Goal: Information Seeking & Learning: Learn about a topic

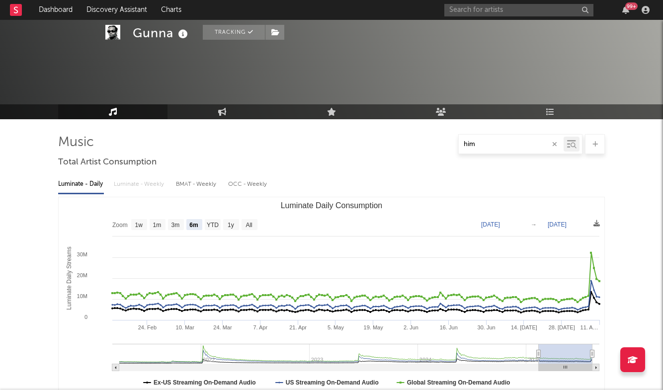
select select "6m"
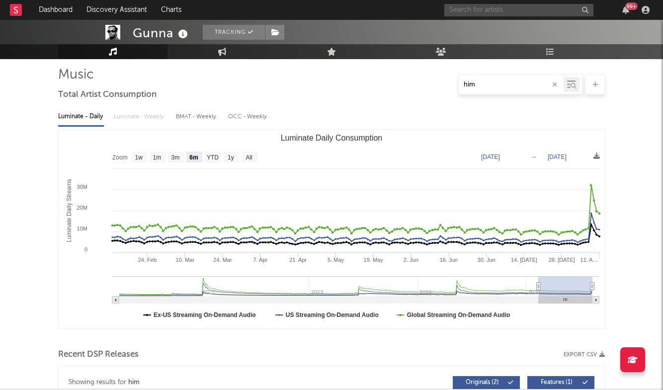
click at [493, 10] on input "text" at bounding box center [518, 10] width 149 height 12
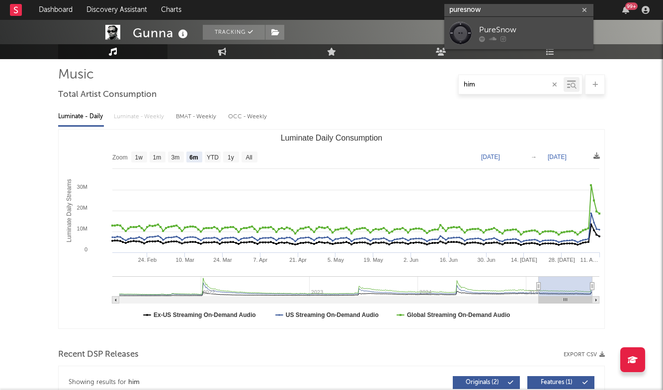
type input "puresnow"
click at [499, 23] on link "PureSnow" at bounding box center [518, 33] width 149 height 32
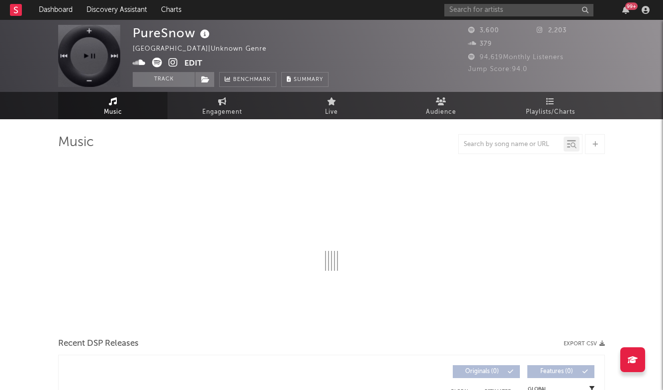
select select "1w"
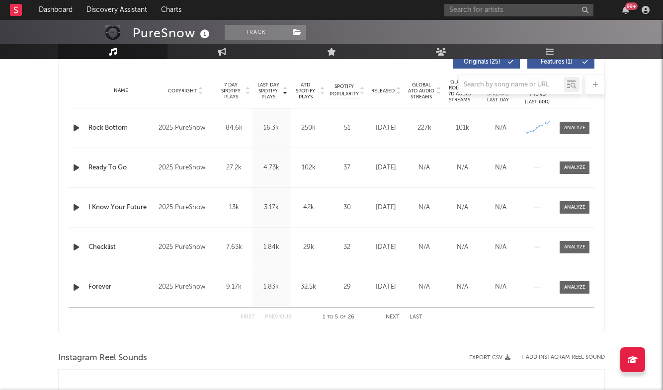
scroll to position [388, 0]
click at [572, 131] on div at bounding box center [574, 127] width 21 height 7
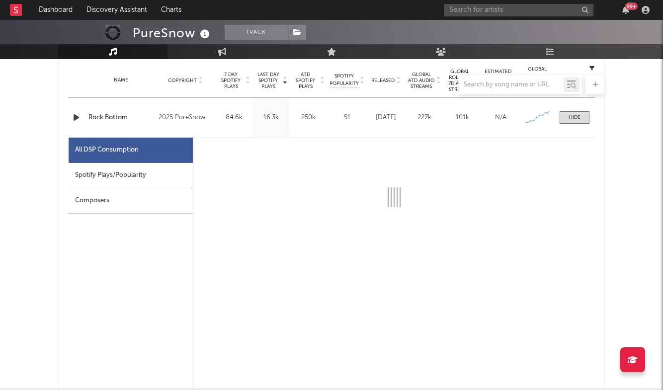
select select "1w"
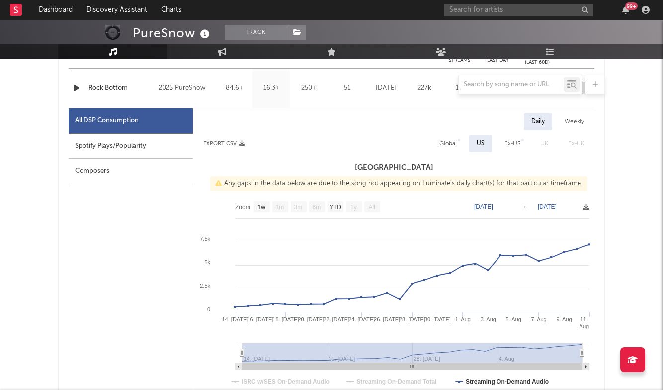
scroll to position [413, 0]
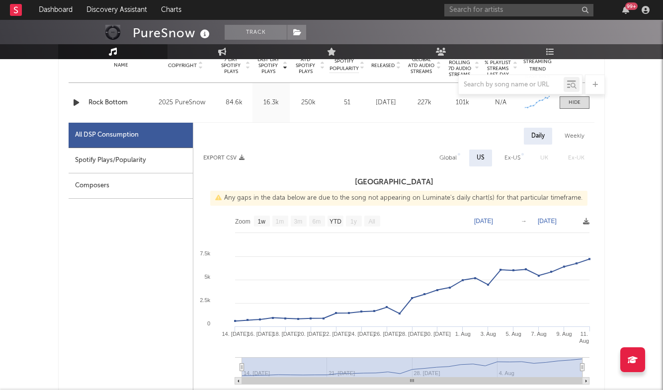
click at [76, 103] on icon "button" at bounding box center [76, 102] width 10 height 12
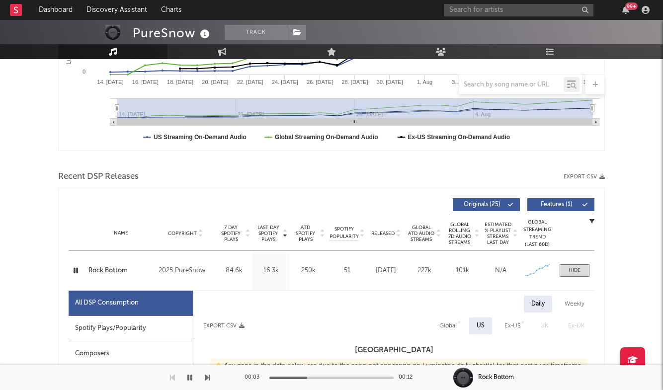
scroll to position [223, 0]
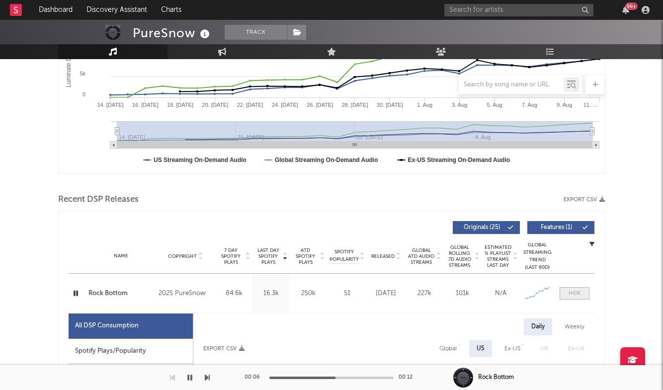
click at [569, 292] on div at bounding box center [574, 293] width 12 height 7
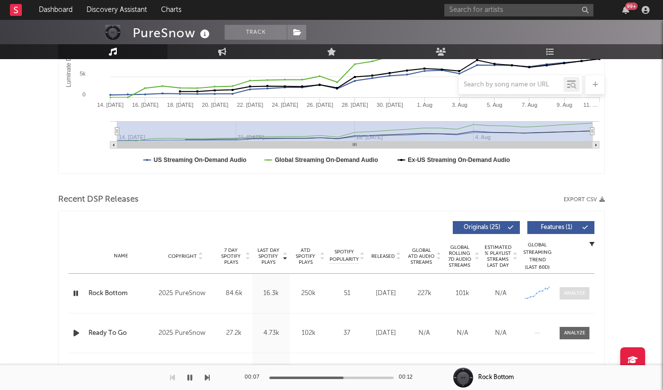
scroll to position [244, 0]
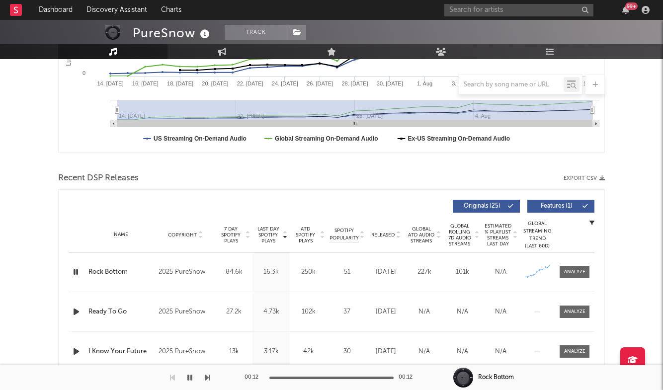
click at [74, 273] on icon "button" at bounding box center [75, 272] width 9 height 12
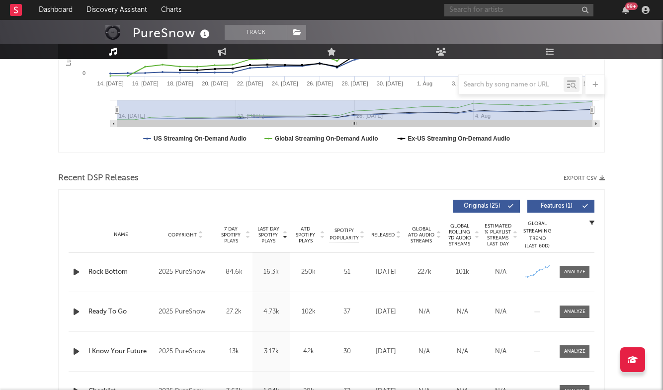
click at [524, 8] on input "text" at bounding box center [518, 10] width 149 height 12
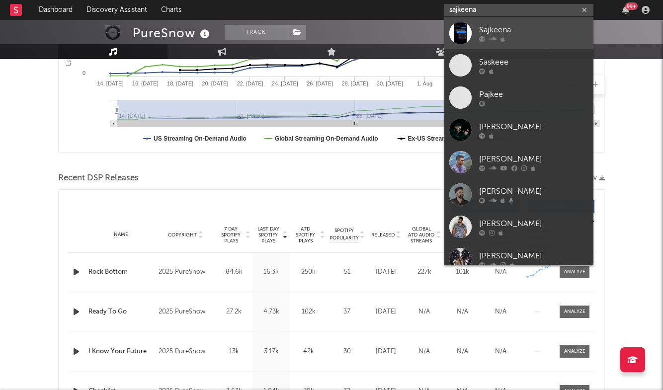
type input "sajkeena"
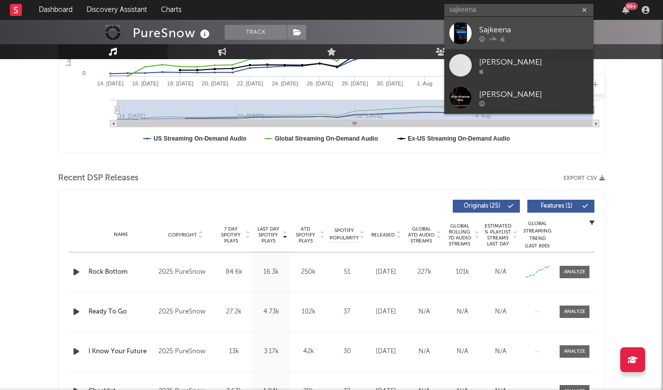
click at [519, 23] on link "Sajkeena" at bounding box center [518, 33] width 149 height 32
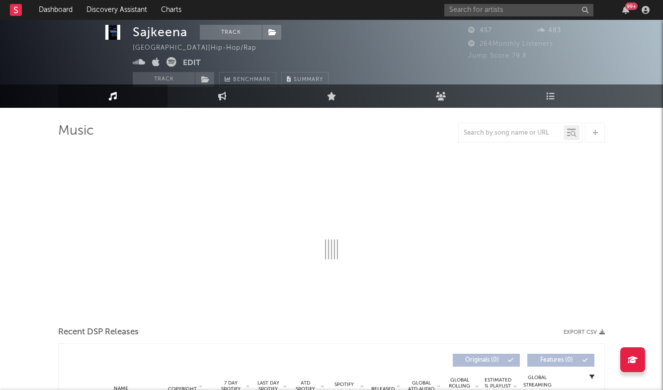
select select "1w"
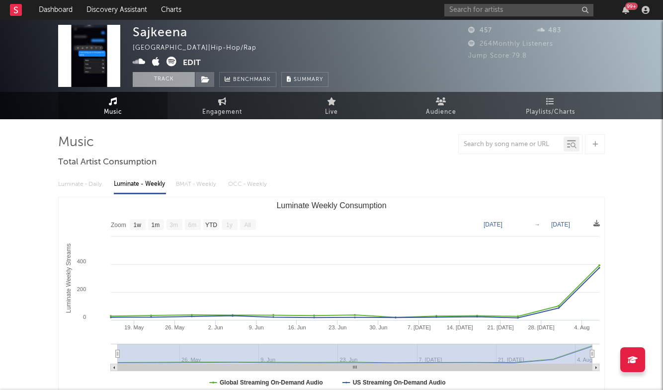
click at [182, 80] on button "Track" at bounding box center [164, 79] width 62 height 15
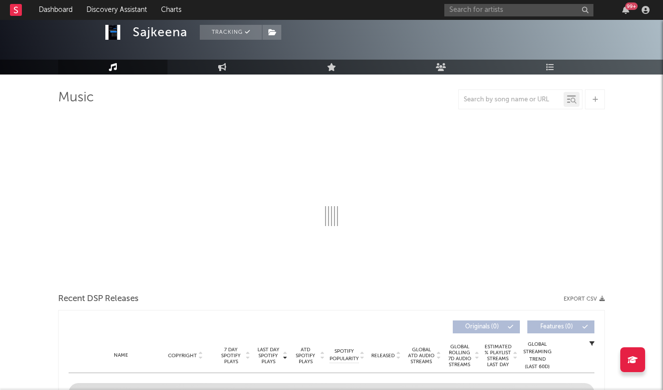
select select "1w"
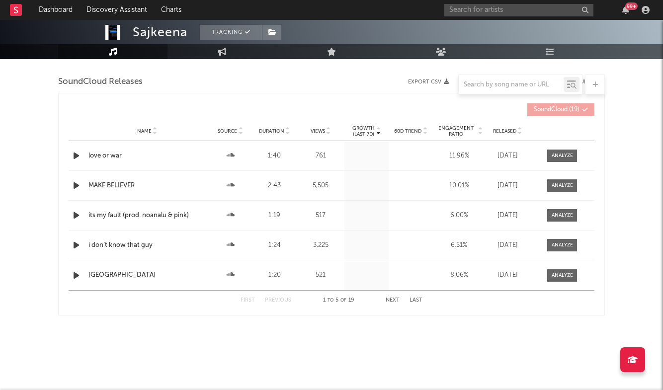
scroll to position [664, 0]
click at [324, 127] on div "Name Source Duration Views Growth (Last 7d) 60D Trend Engagement Ratio Released" at bounding box center [332, 131] width 526 height 20
click at [324, 131] on span "Views" at bounding box center [318, 131] width 14 height 6
click at [573, 156] on span at bounding box center [562, 156] width 30 height 12
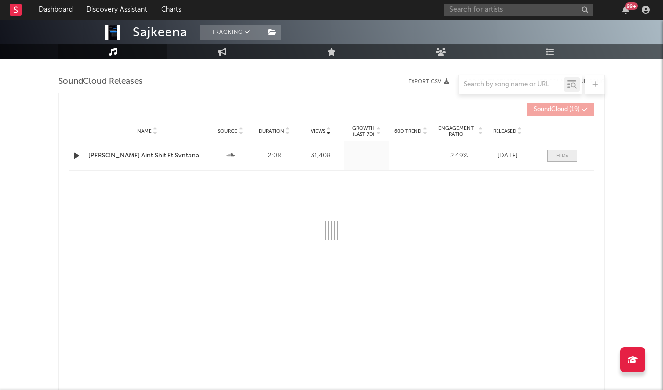
select select "6m"
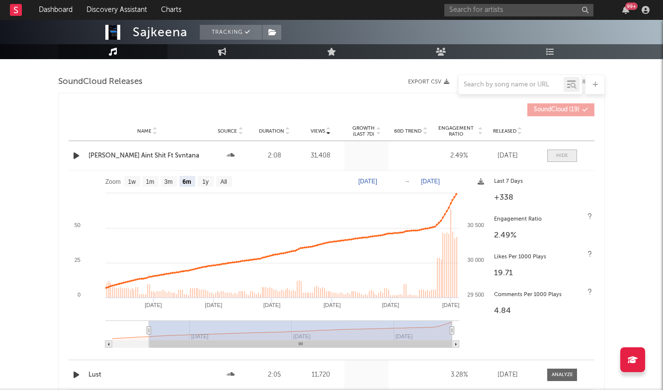
click at [558, 154] on div at bounding box center [562, 155] width 12 height 7
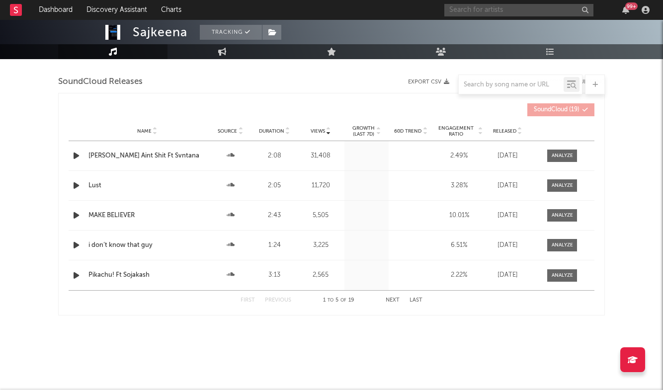
click at [518, 12] on input "text" at bounding box center [518, 10] width 149 height 12
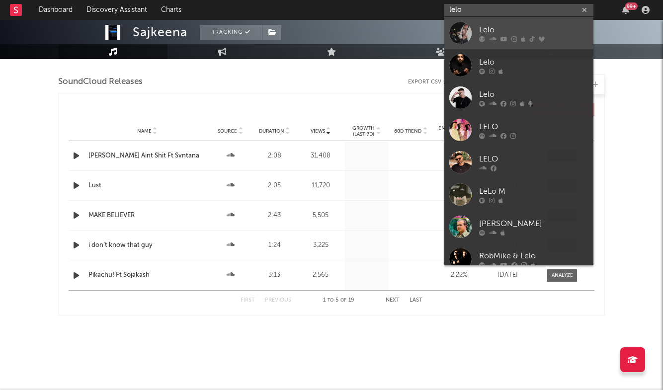
type input "lelo"
click at [484, 22] on link "Lelo" at bounding box center [518, 33] width 149 height 32
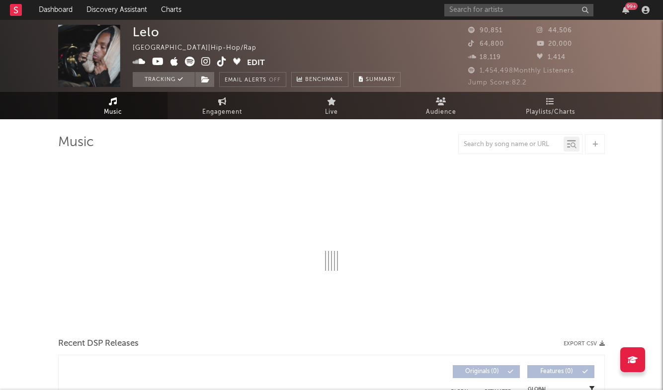
select select "6m"
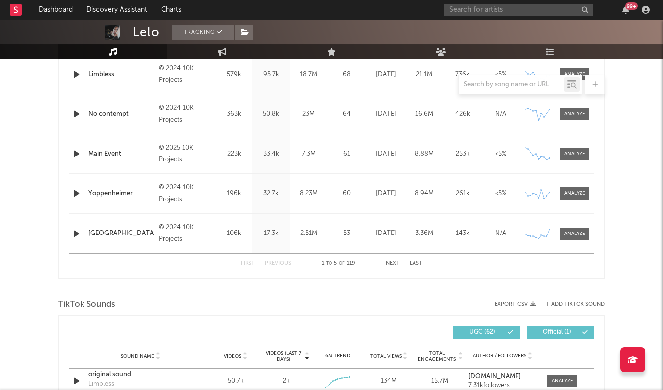
scroll to position [375, 0]
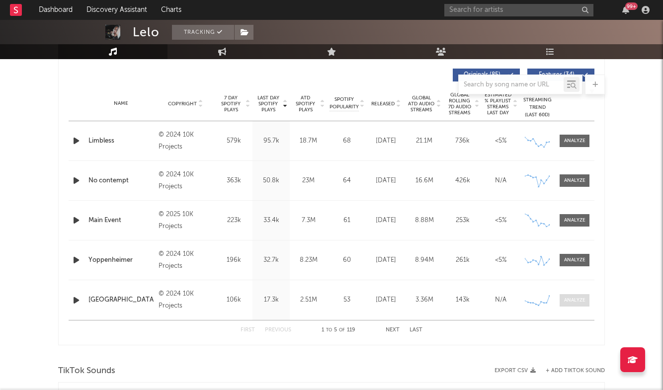
click at [572, 303] on div at bounding box center [574, 300] width 21 height 7
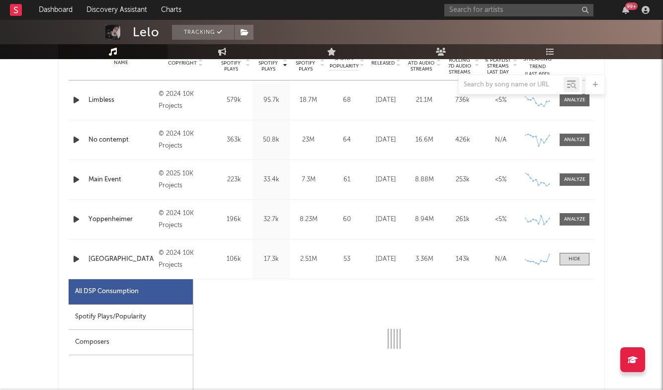
select select "6m"
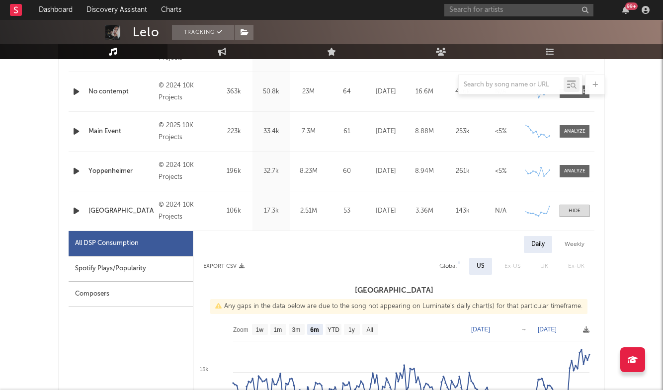
scroll to position [483, 0]
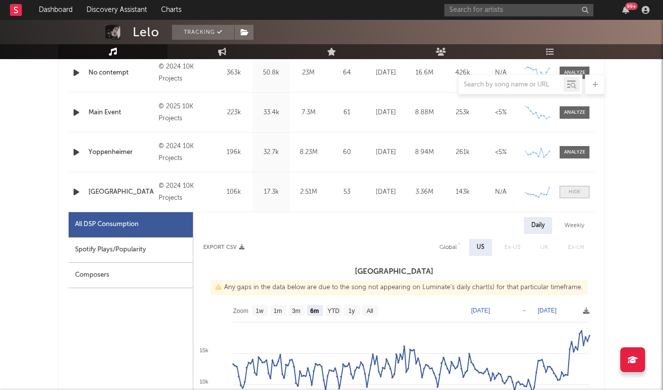
click at [584, 192] on span at bounding box center [575, 192] width 30 height 12
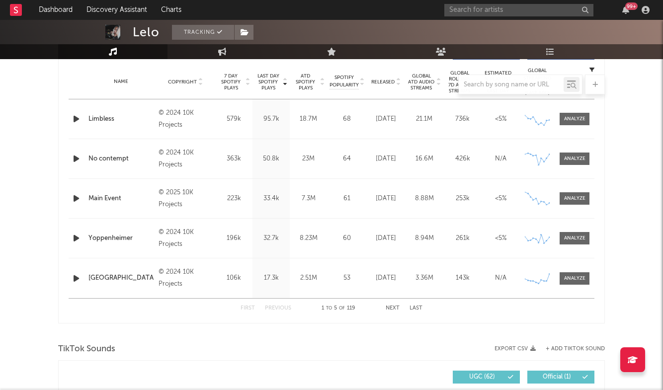
scroll to position [388, 0]
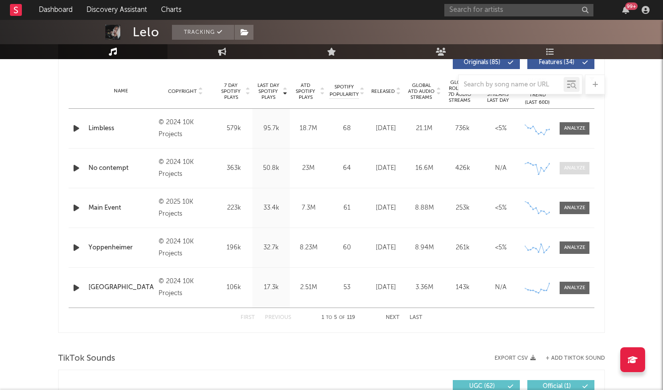
click at [577, 166] on div at bounding box center [574, 167] width 21 height 7
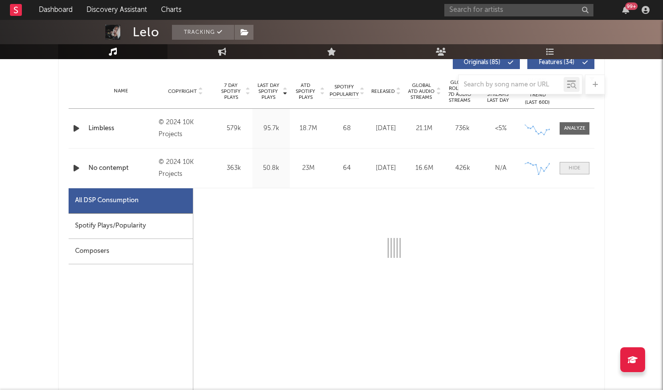
select select "6m"
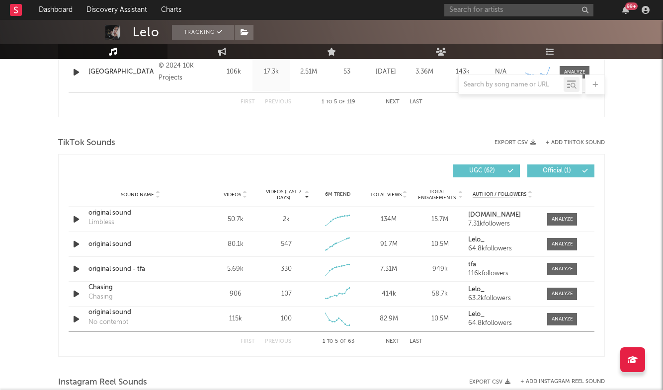
scroll to position [1076, 0]
click at [410, 340] on button "Last" at bounding box center [415, 340] width 13 height 5
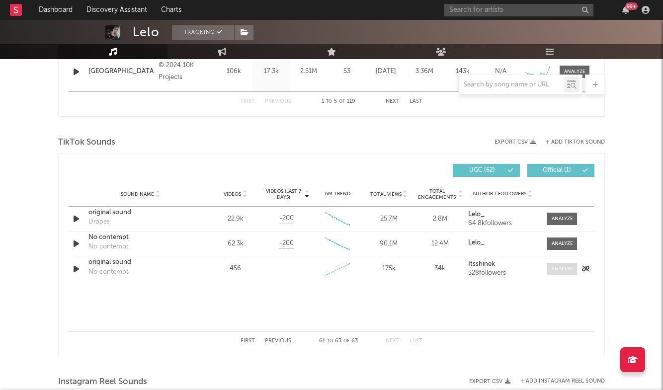
click at [553, 268] on div at bounding box center [562, 268] width 21 height 7
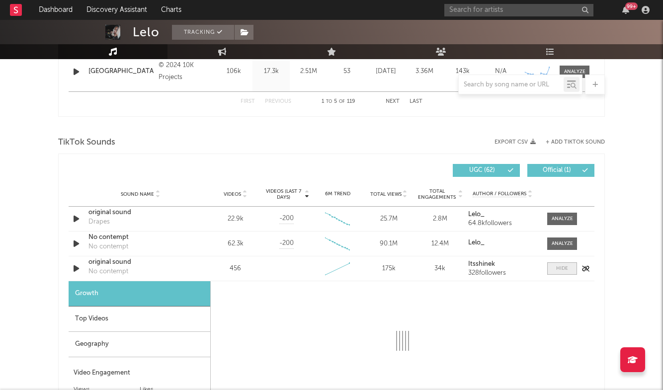
select select "1w"
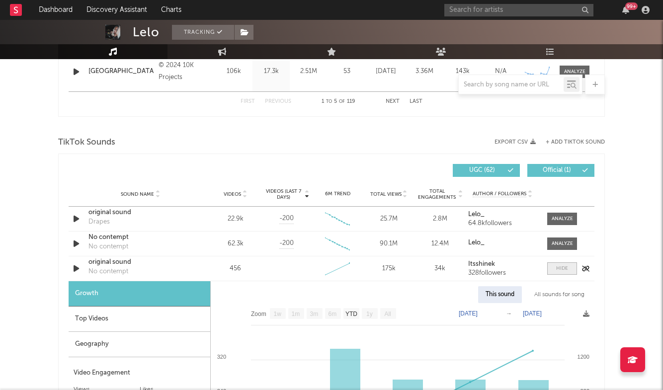
scroll to position [1190, 0]
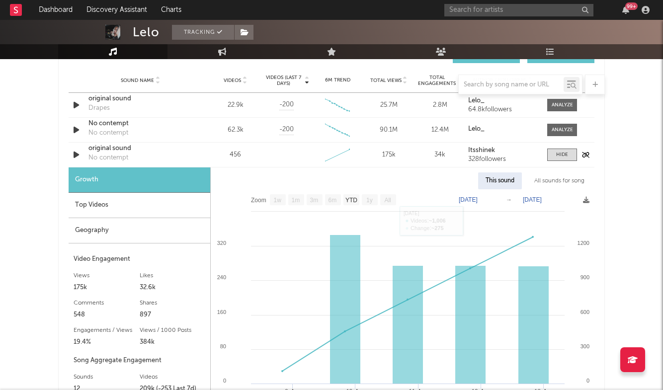
click at [115, 151] on div "original sound" at bounding box center [140, 149] width 104 height 10
